Goal: Task Accomplishment & Management: Use online tool/utility

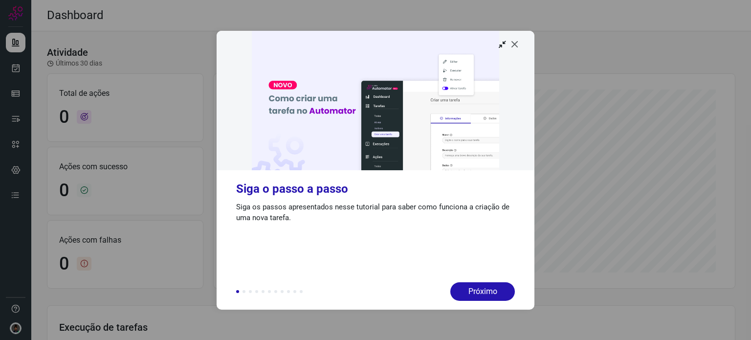
click at [518, 43] on icon at bounding box center [515, 44] width 10 height 10
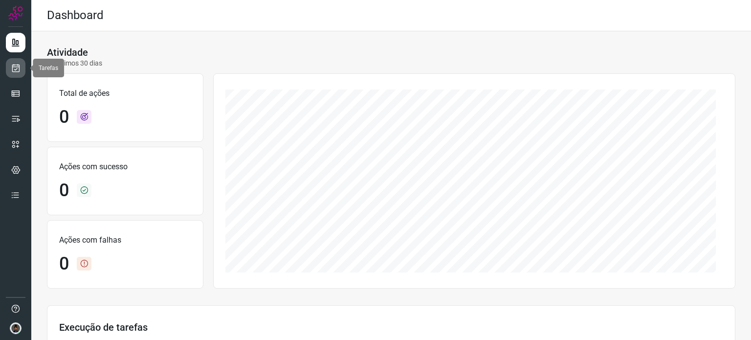
click at [14, 62] on link at bounding box center [16, 68] width 20 height 20
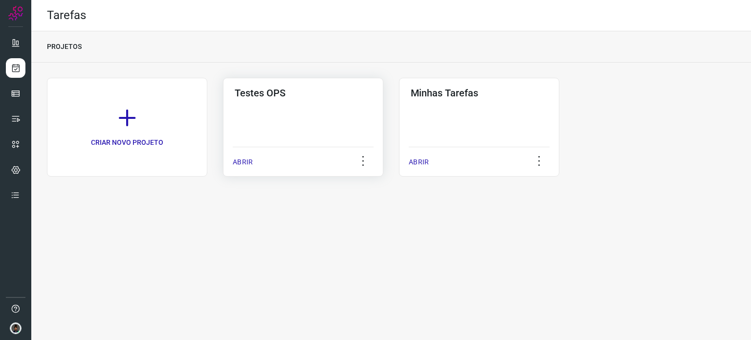
click at [279, 111] on div "Testes OPS ABRIR" at bounding box center [303, 127] width 160 height 99
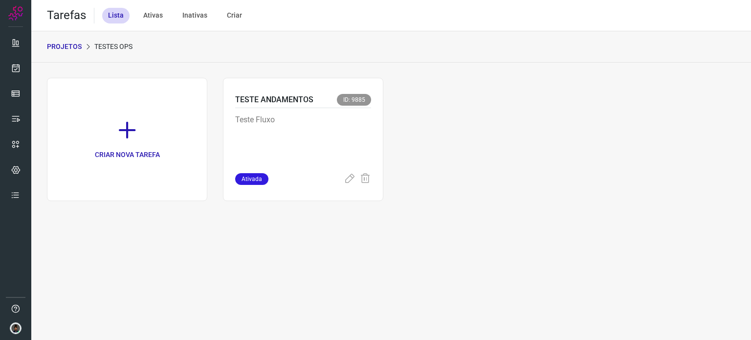
click at [81, 47] on div "PROJETOS Testes OPS" at bounding box center [90, 47] width 86 height 10
click at [61, 44] on p "PROJETOS" at bounding box center [64, 47] width 35 height 10
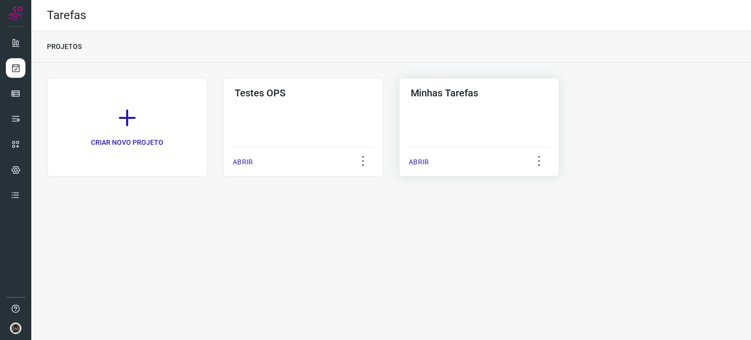
click at [456, 104] on div "Minhas Tarefas ABRIR" at bounding box center [479, 127] width 160 height 99
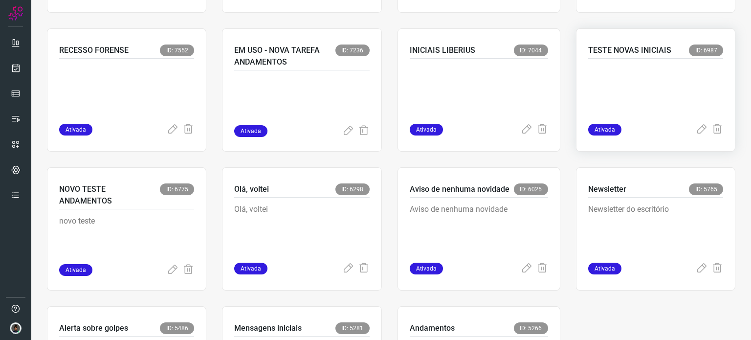
scroll to position [595, 0]
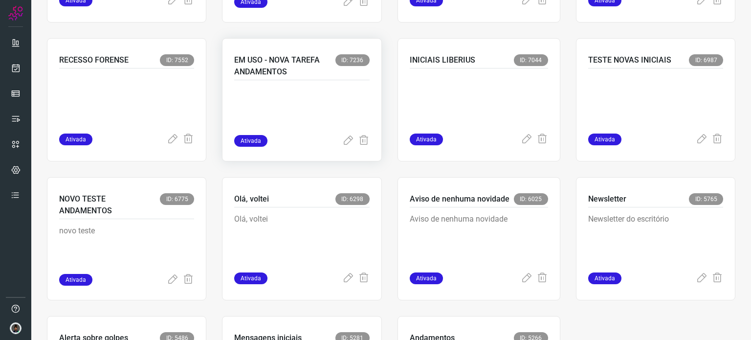
click at [319, 107] on p at bounding box center [301, 110] width 135 height 49
click at [298, 63] on p "EM USO - NOVA TAREFA ANDAMENTOS" at bounding box center [284, 65] width 101 height 23
click at [308, 94] on p at bounding box center [301, 110] width 135 height 49
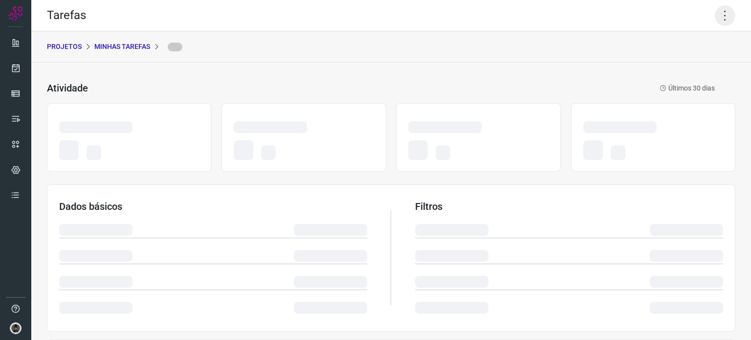
click at [717, 13] on icon at bounding box center [725, 15] width 21 height 21
click at [715, 15] on icon at bounding box center [725, 15] width 21 height 21
click at [723, 46] on div "PROJETOS Minhas Tarefas" at bounding box center [391, 46] width 720 height 31
